Goal: Information Seeking & Learning: Check status

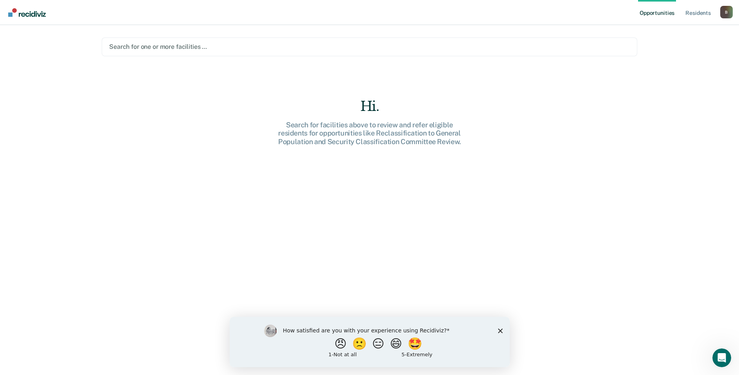
click at [129, 49] on div at bounding box center [369, 46] width 520 height 9
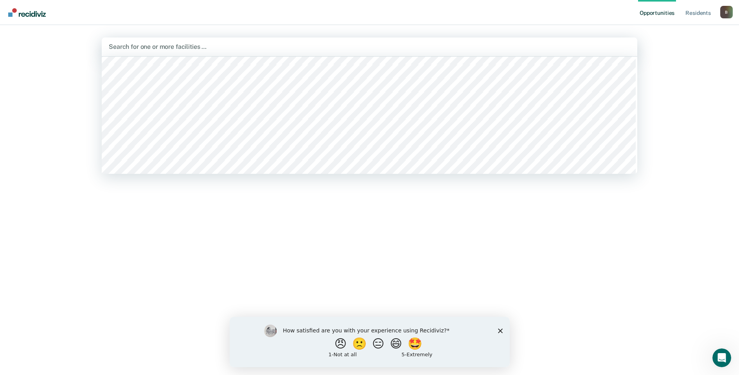
scroll to position [78, 0]
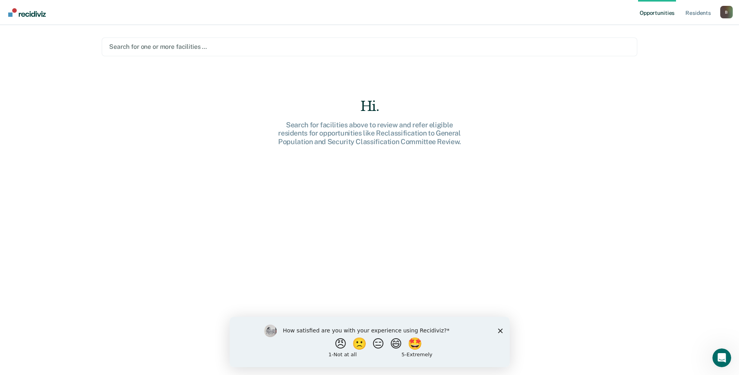
click at [148, 47] on div at bounding box center [369, 46] width 520 height 9
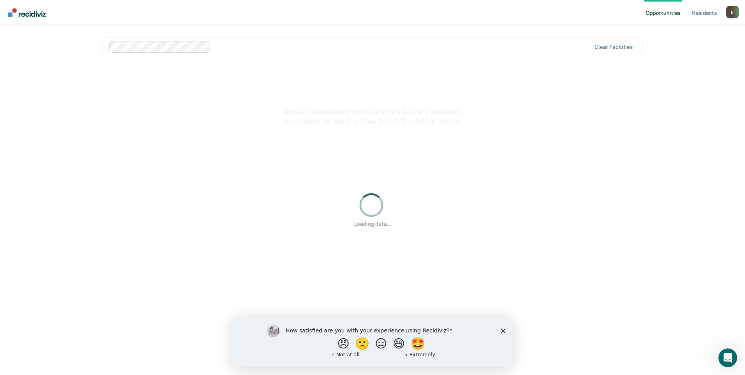
click at [389, 226] on div "Loading data..." at bounding box center [372, 224] width 37 height 7
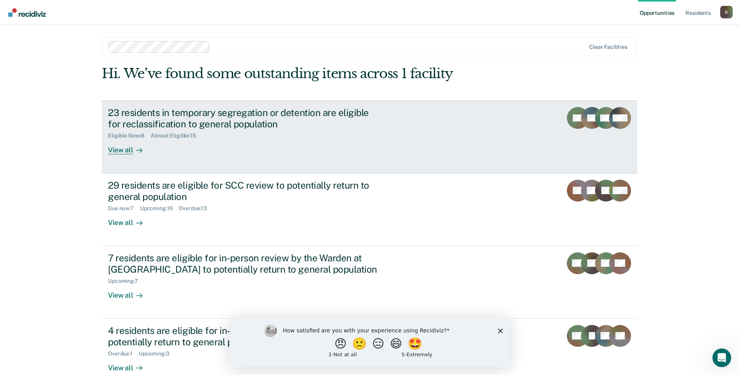
click at [122, 149] on div "View all" at bounding box center [130, 146] width 44 height 15
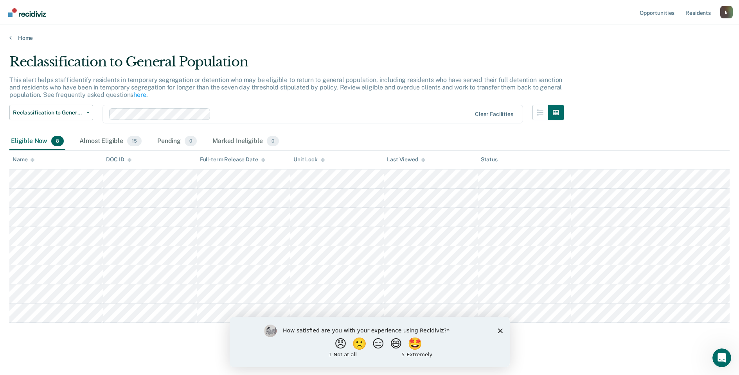
scroll to position [4, 0]
